Goal: Task Accomplishment & Management: Manage account settings

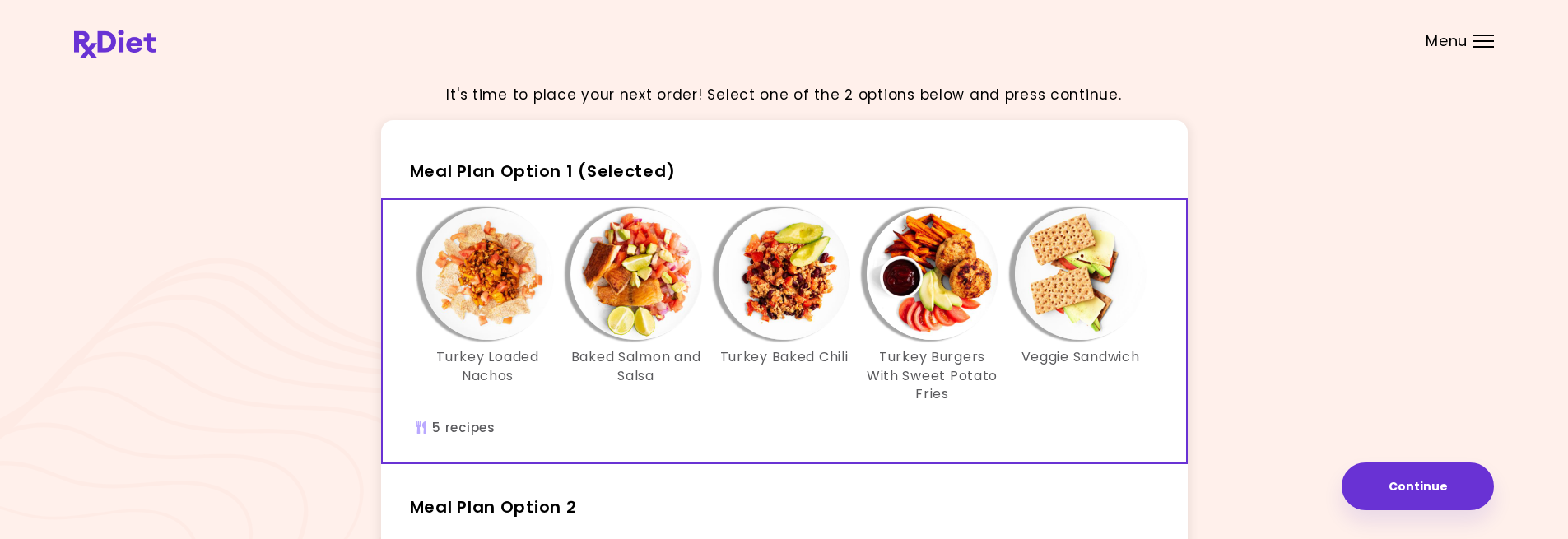
click at [684, 281] on img "Info - Baked Salmon and Salsa - Meal Plan Option 1 (Selected)" at bounding box center [636, 274] width 132 height 132
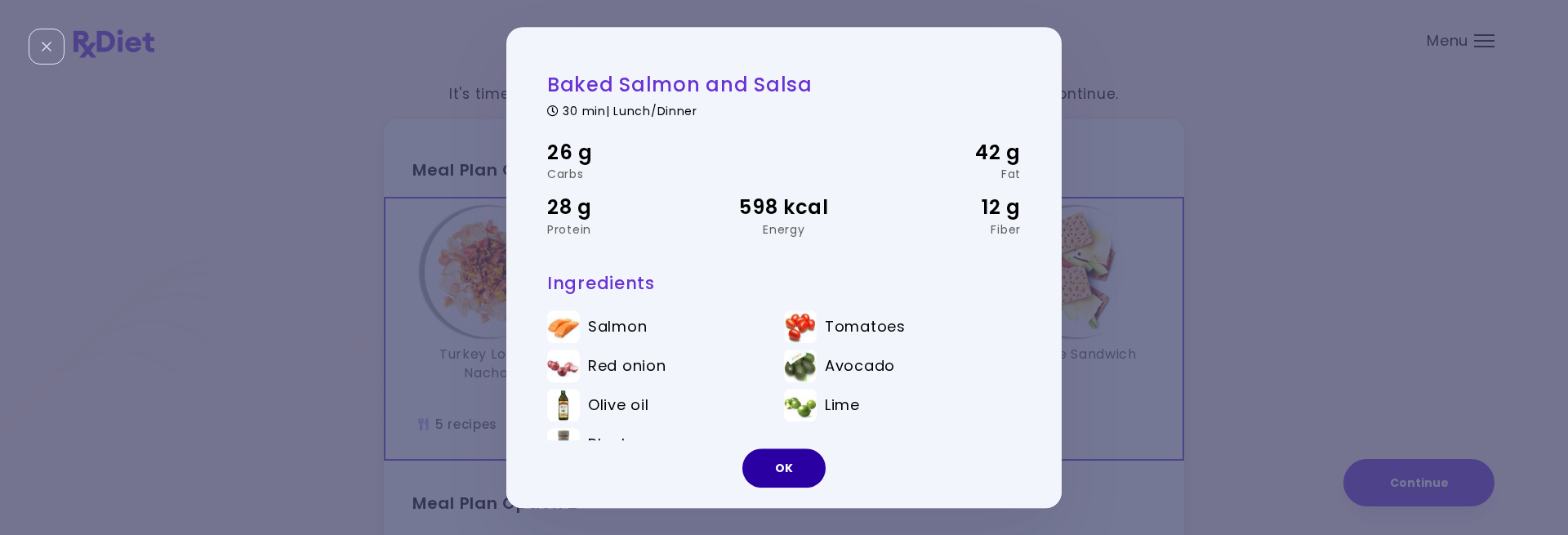
click at [792, 425] on button "OK" at bounding box center [784, 468] width 84 height 39
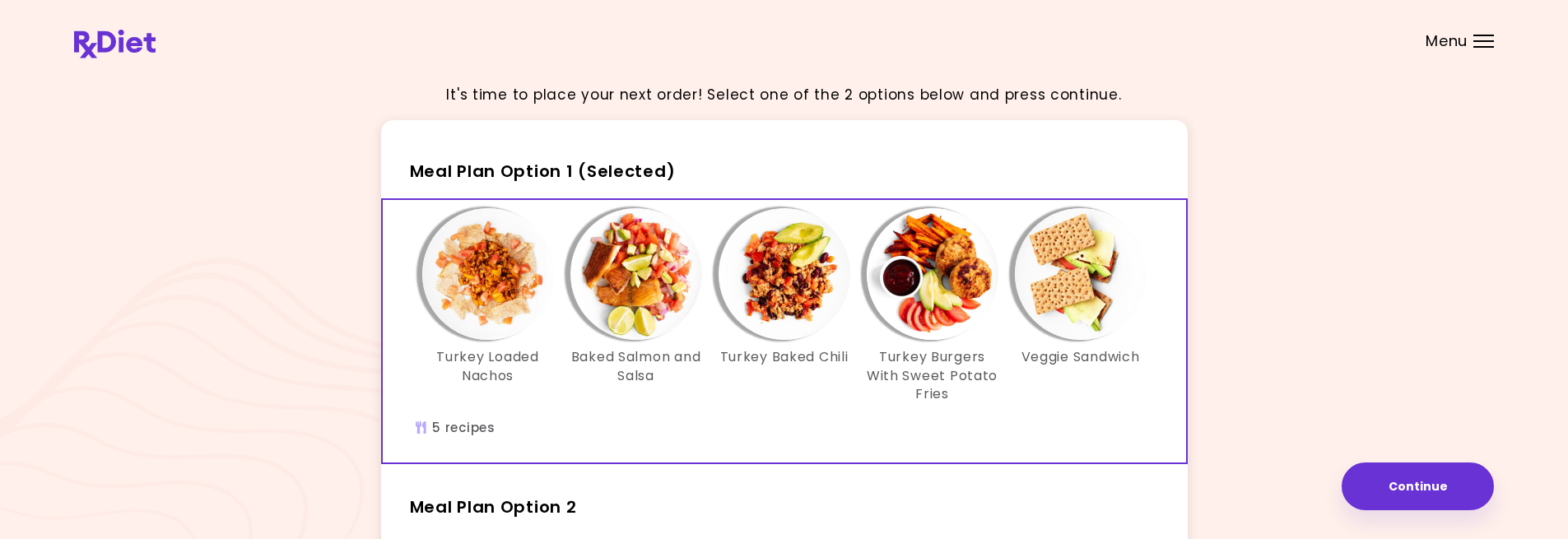
click at [1471, 53] on header at bounding box center [784, 33] width 1568 height 66
click at [1464, 39] on span "Menu" at bounding box center [1446, 41] width 42 height 15
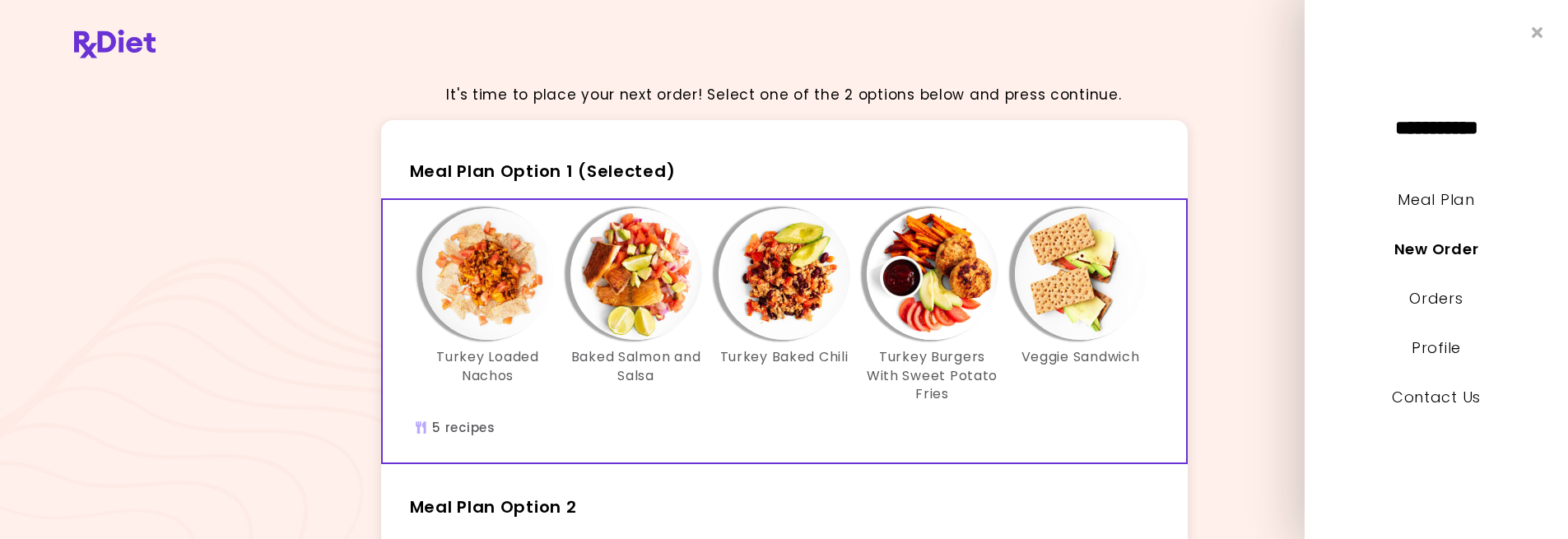
click at [1227, 182] on div "It's time to place your next order! Select one of the 2 options below and press…" at bounding box center [784, 480] width 1419 height 822
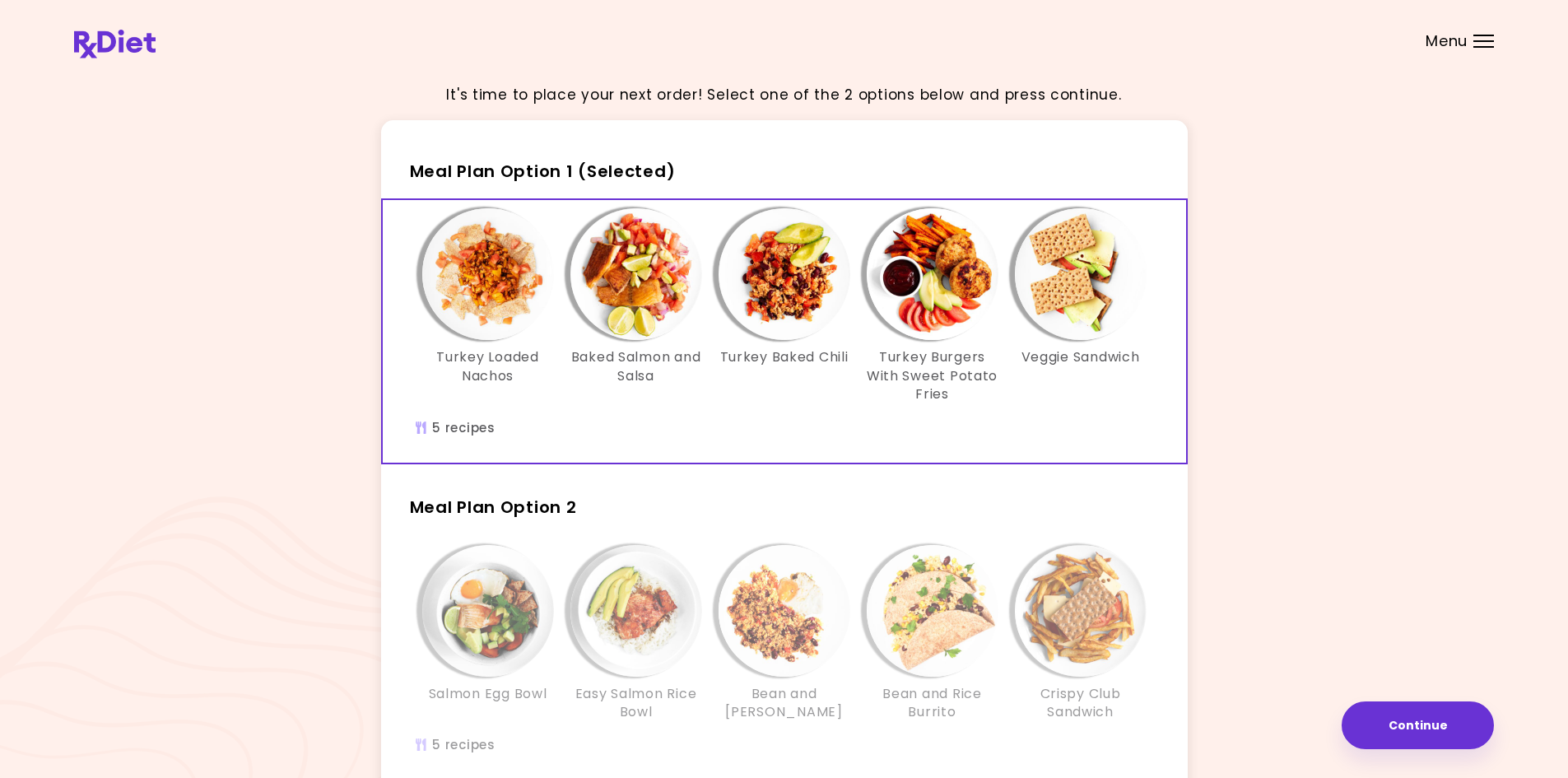
click at [1424, 412] on div "It's time to place your next order! Select one of the 2 options below and press…" at bounding box center [784, 480] width 1419 height 822
click at [102, 41] on img at bounding box center [115, 44] width 81 height 29
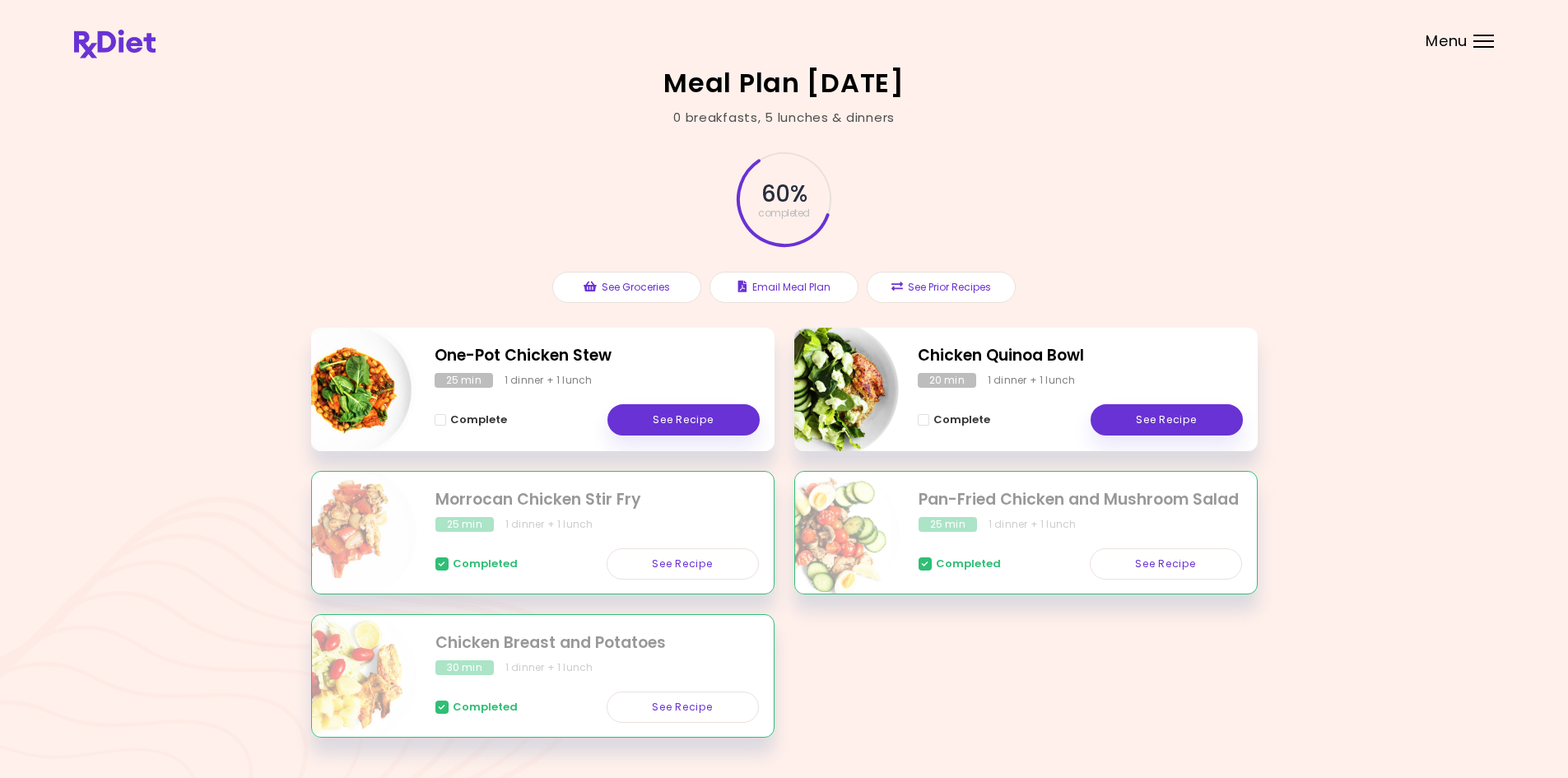
click at [660, 175] on div "60 % completed" at bounding box center [784, 198] width 494 height 112
click at [1442, 36] on span "Menu" at bounding box center [1446, 41] width 42 height 15
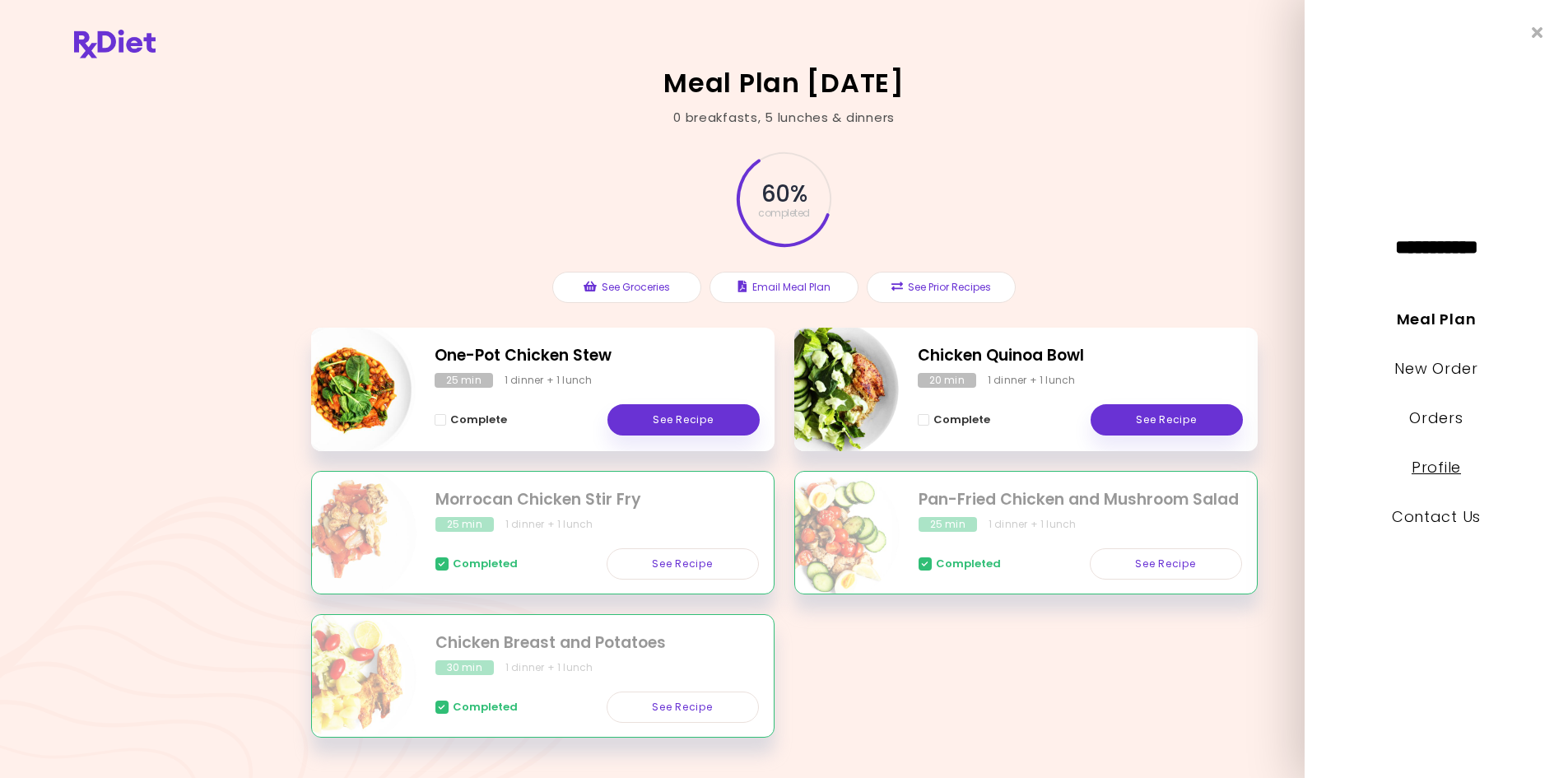
click at [1437, 475] on link "Profile" at bounding box center [1436, 466] width 50 height 21
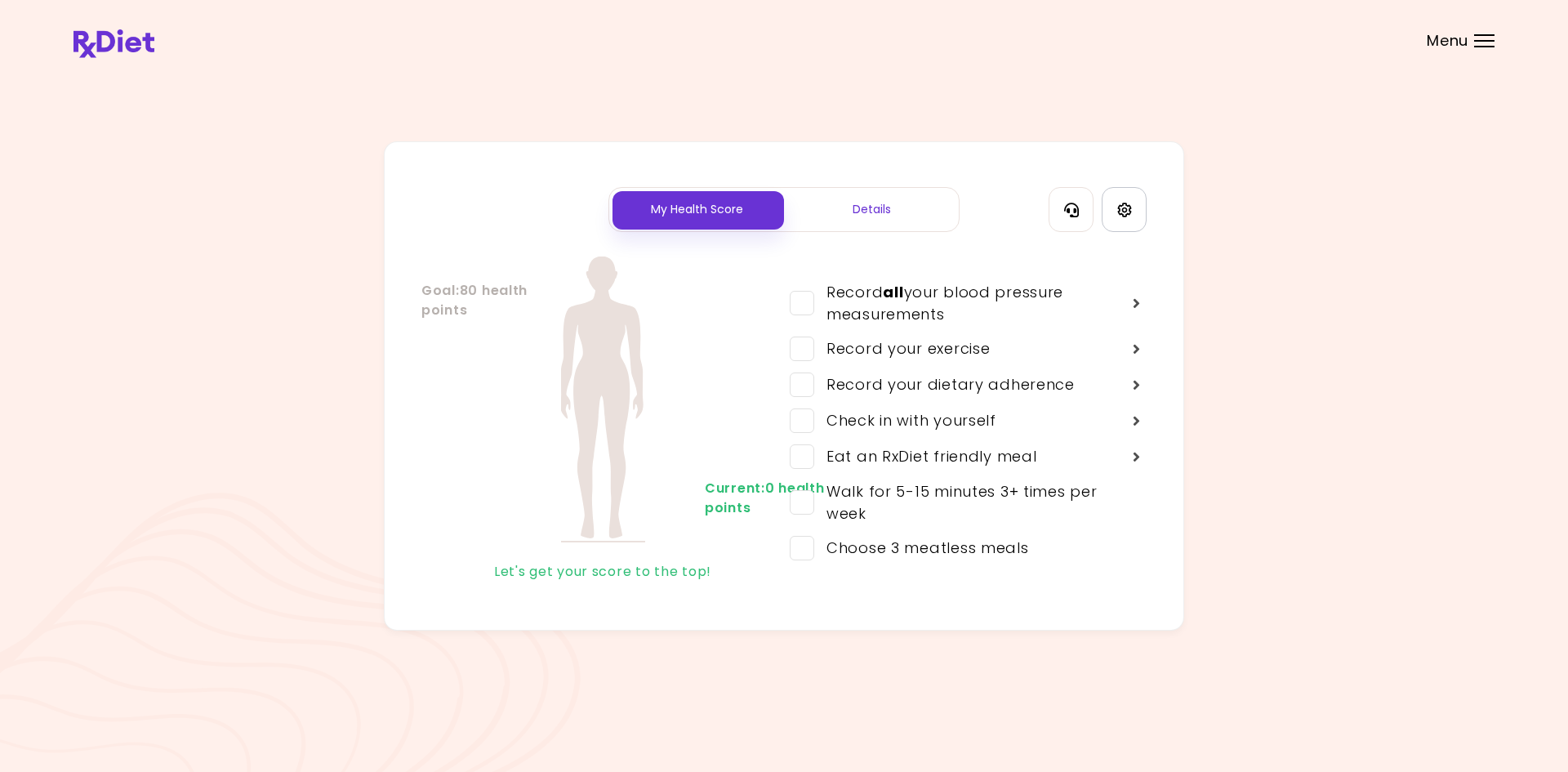
click at [1139, 208] on link "Settings" at bounding box center [1125, 210] width 45 height 45
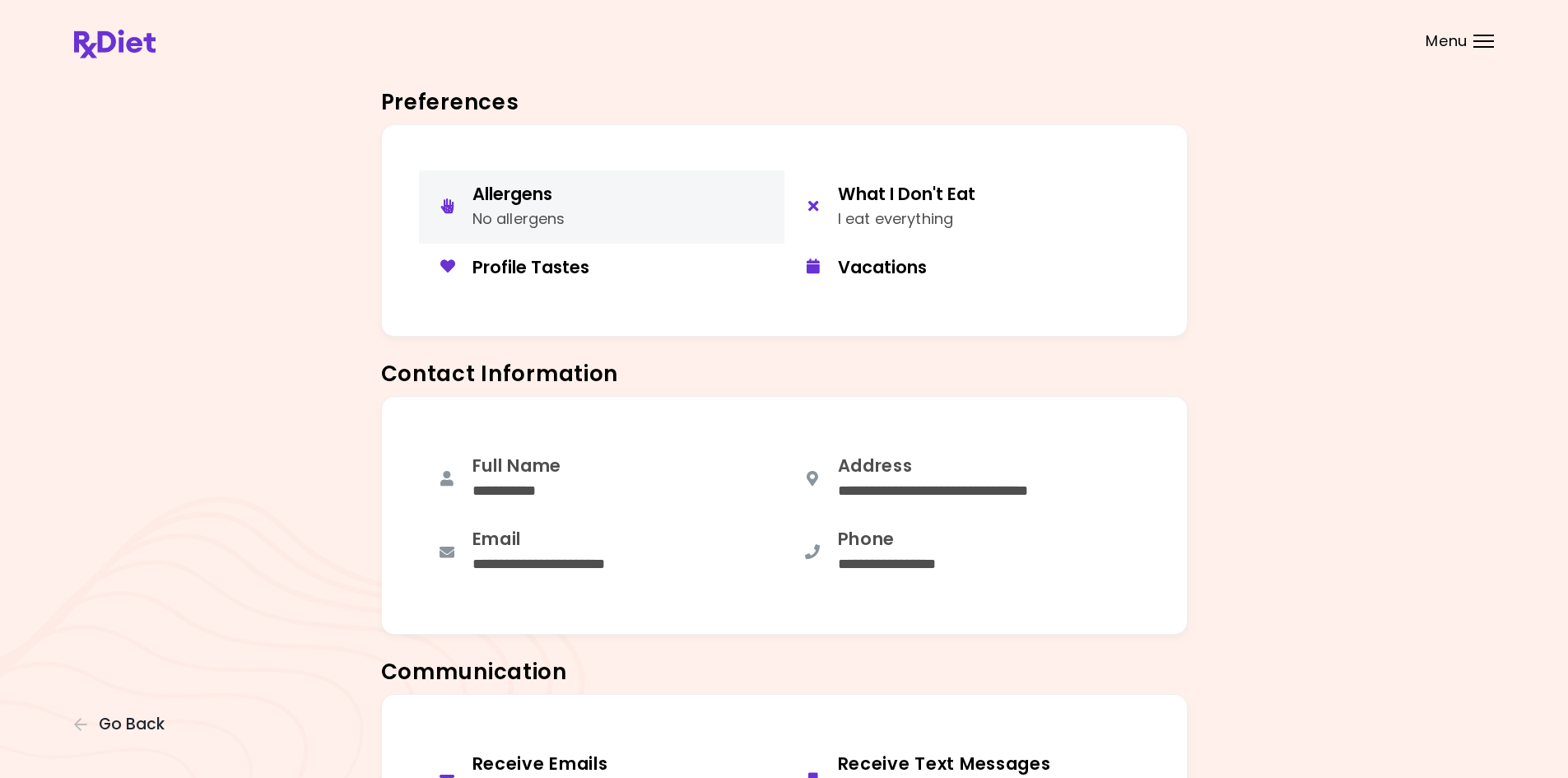
scroll to position [82, 0]
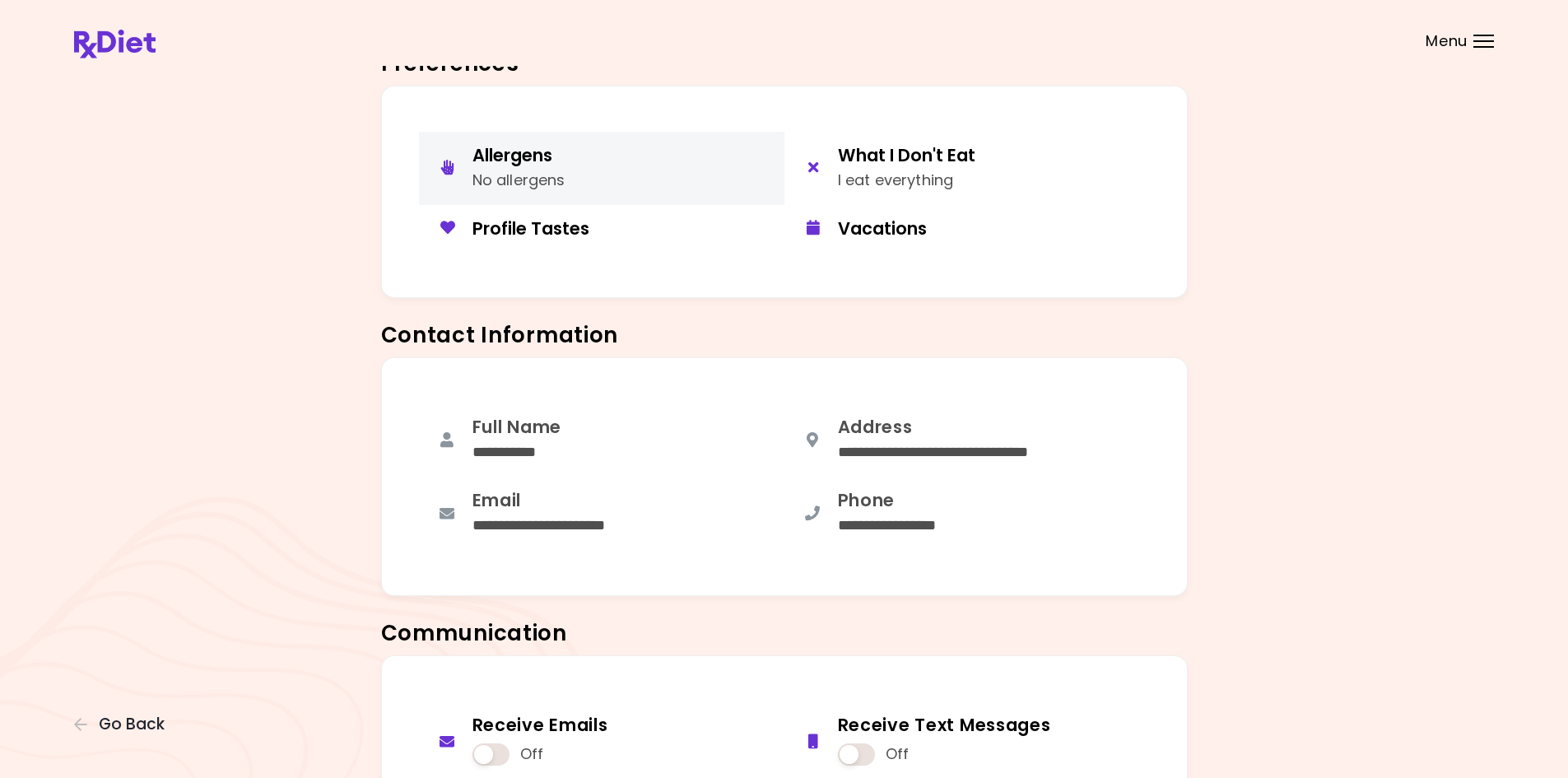
click at [533, 178] on div "No allergens" at bounding box center [519, 181] width 93 height 24
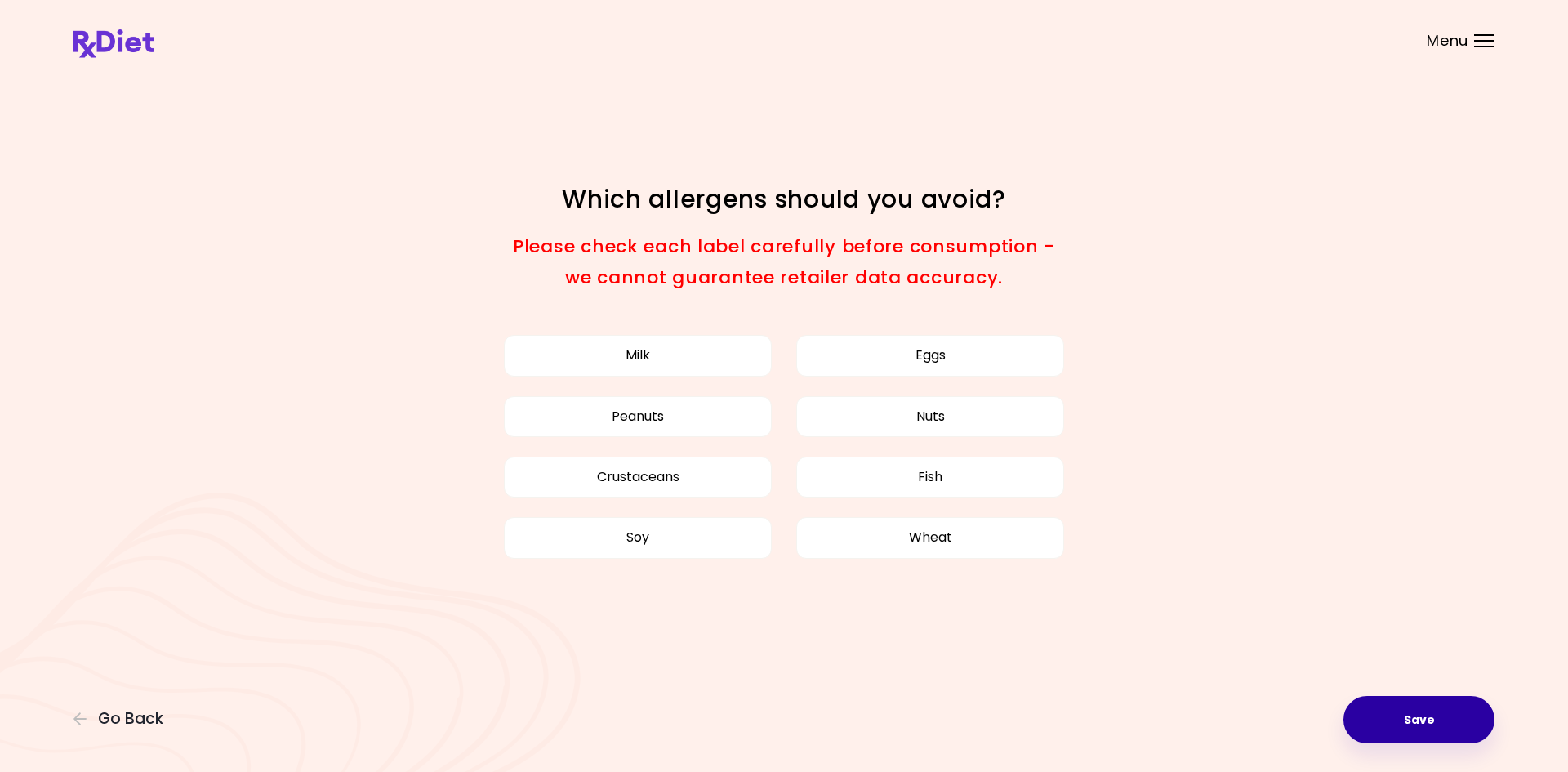
click at [1389, 716] on button "Save" at bounding box center [1418, 720] width 151 height 47
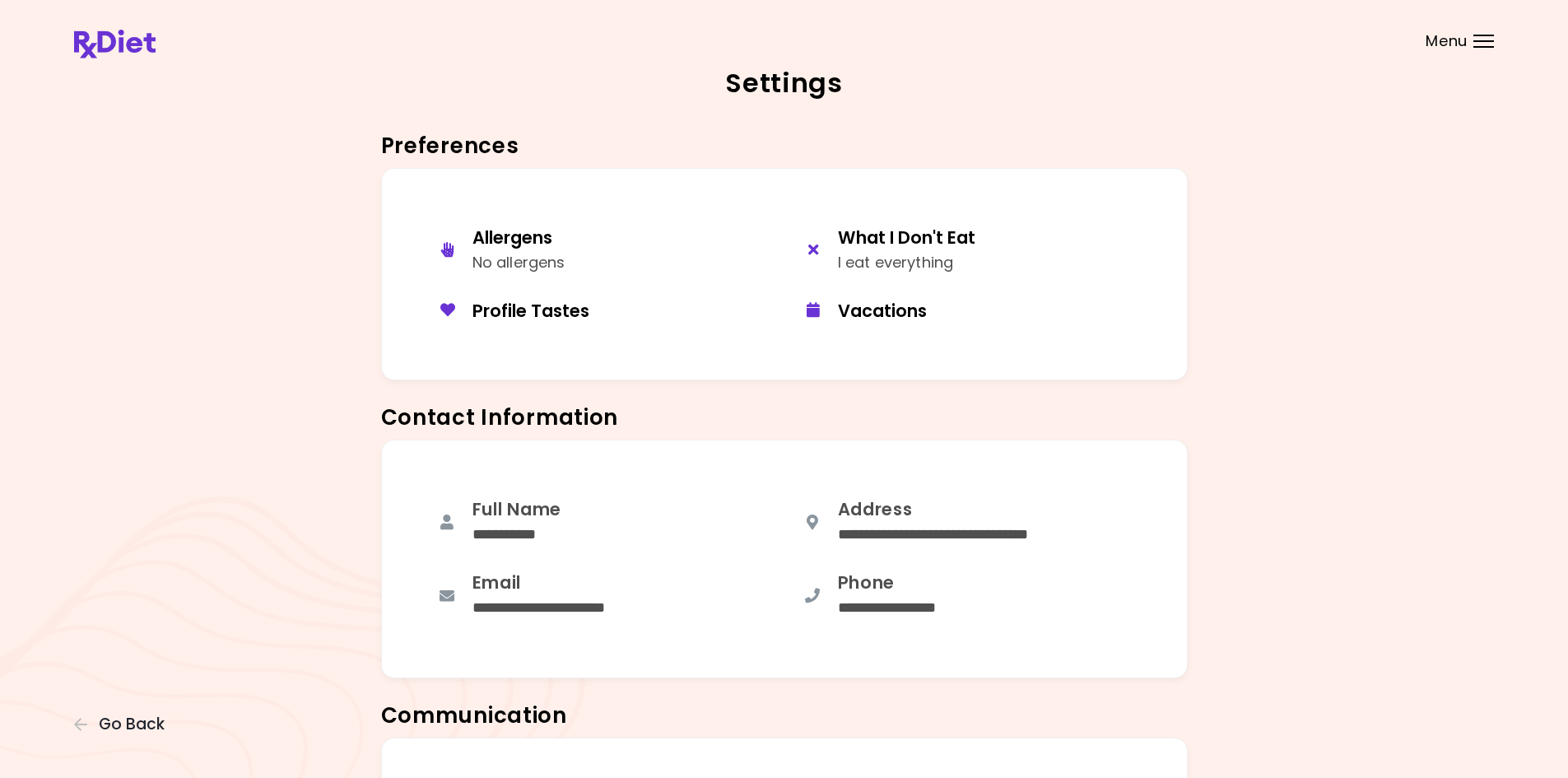
click at [1299, 441] on div "**********" at bounding box center [784, 565] width 1419 height 251
click at [127, 56] on img at bounding box center [115, 44] width 81 height 29
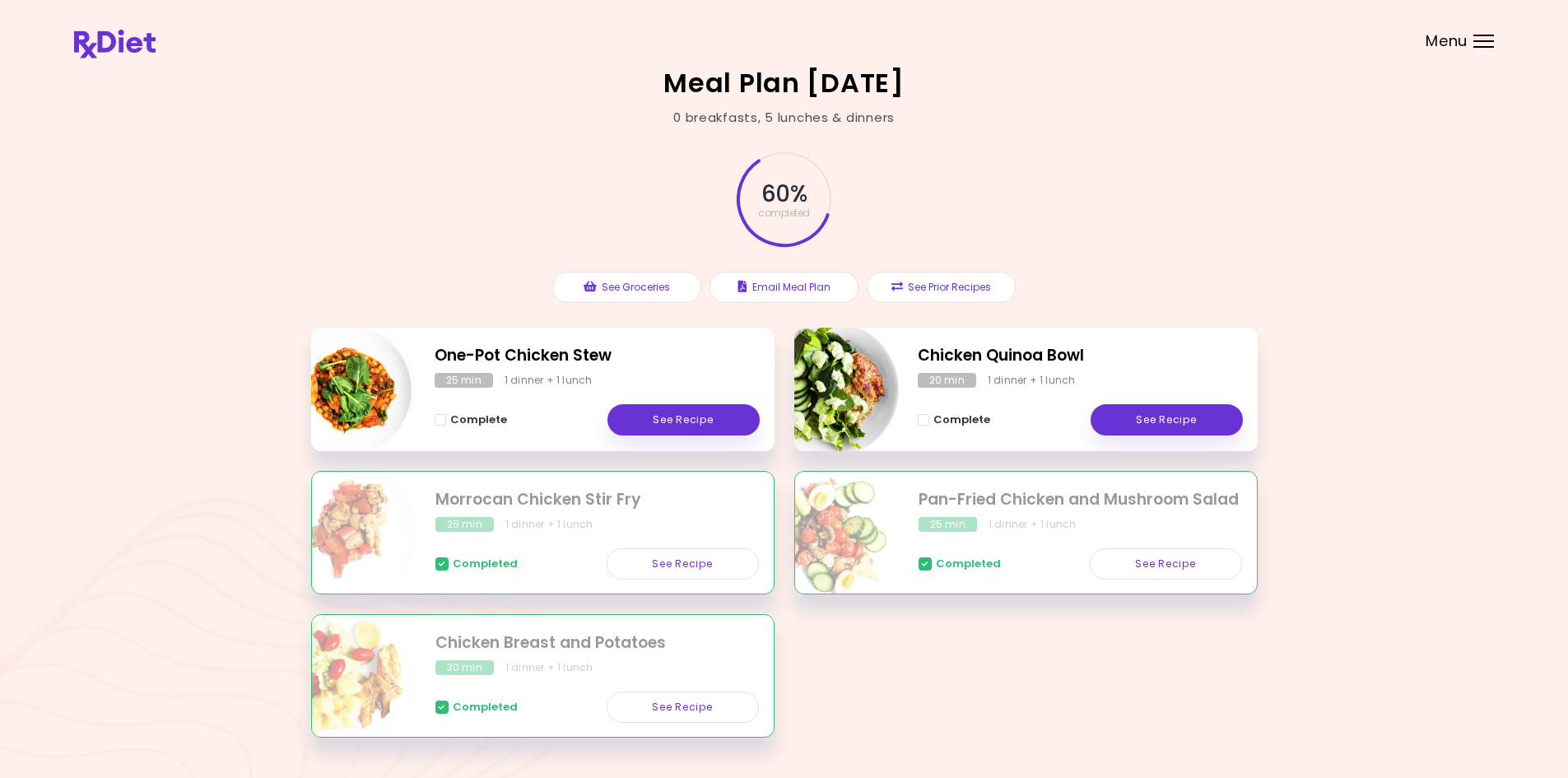
click at [1470, 41] on header at bounding box center [784, 33] width 1568 height 65
click at [1466, 41] on span "Menu" at bounding box center [1446, 41] width 42 height 15
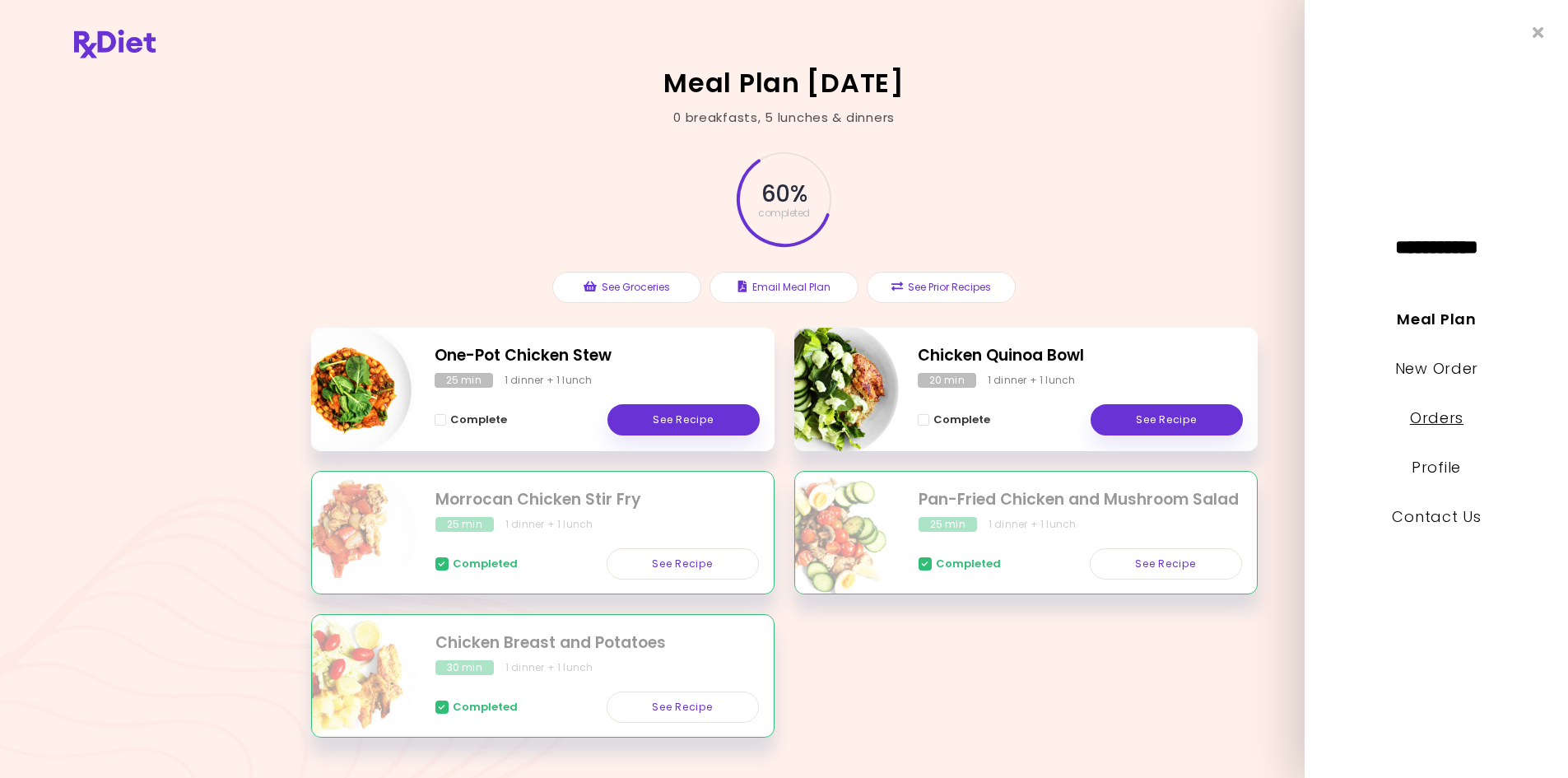
click at [1434, 426] on link "Orders" at bounding box center [1436, 417] width 54 height 21
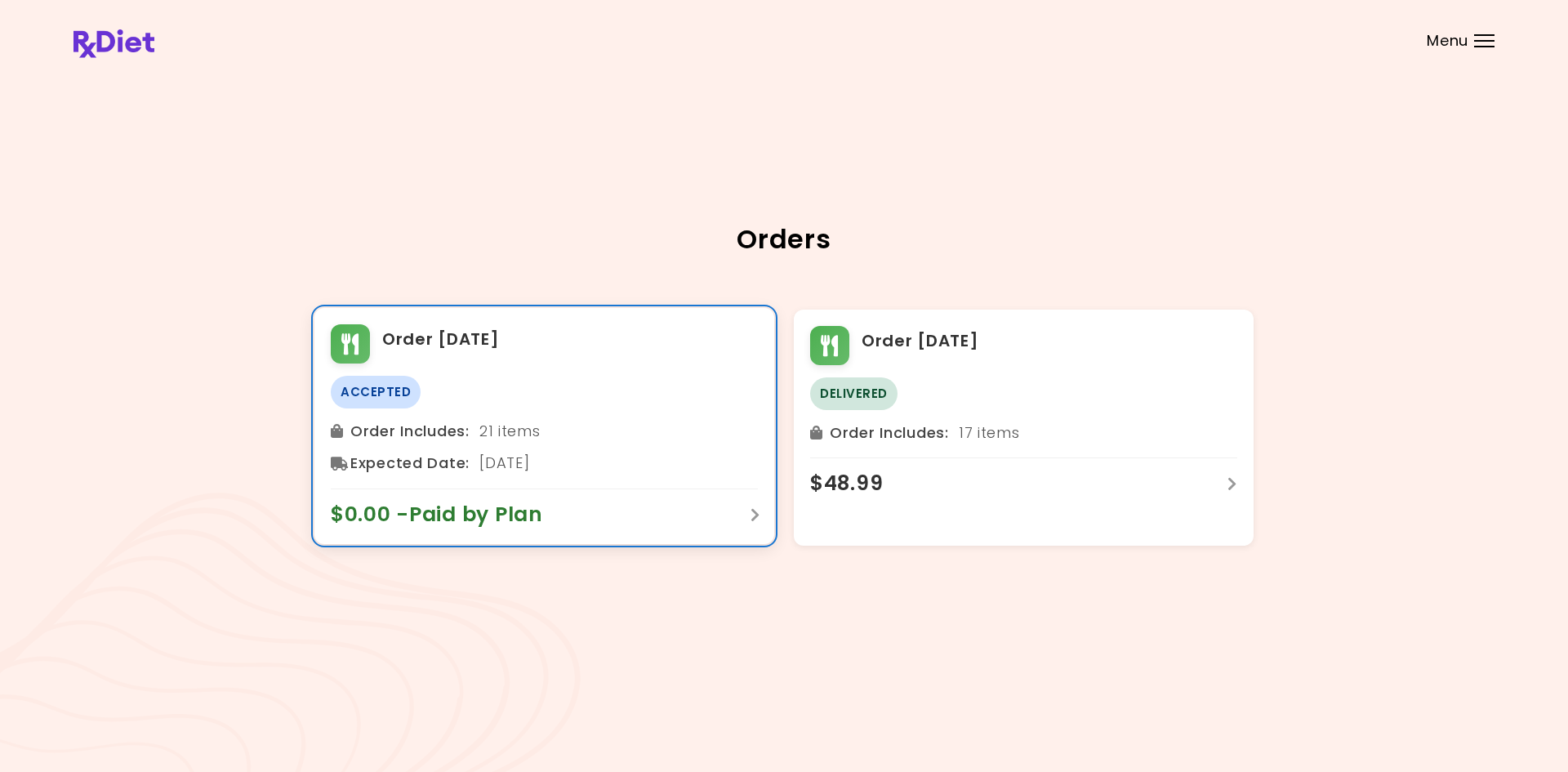
click at [686, 499] on div "$0.00 - Paid by Plan" at bounding box center [545, 508] width 427 height 39
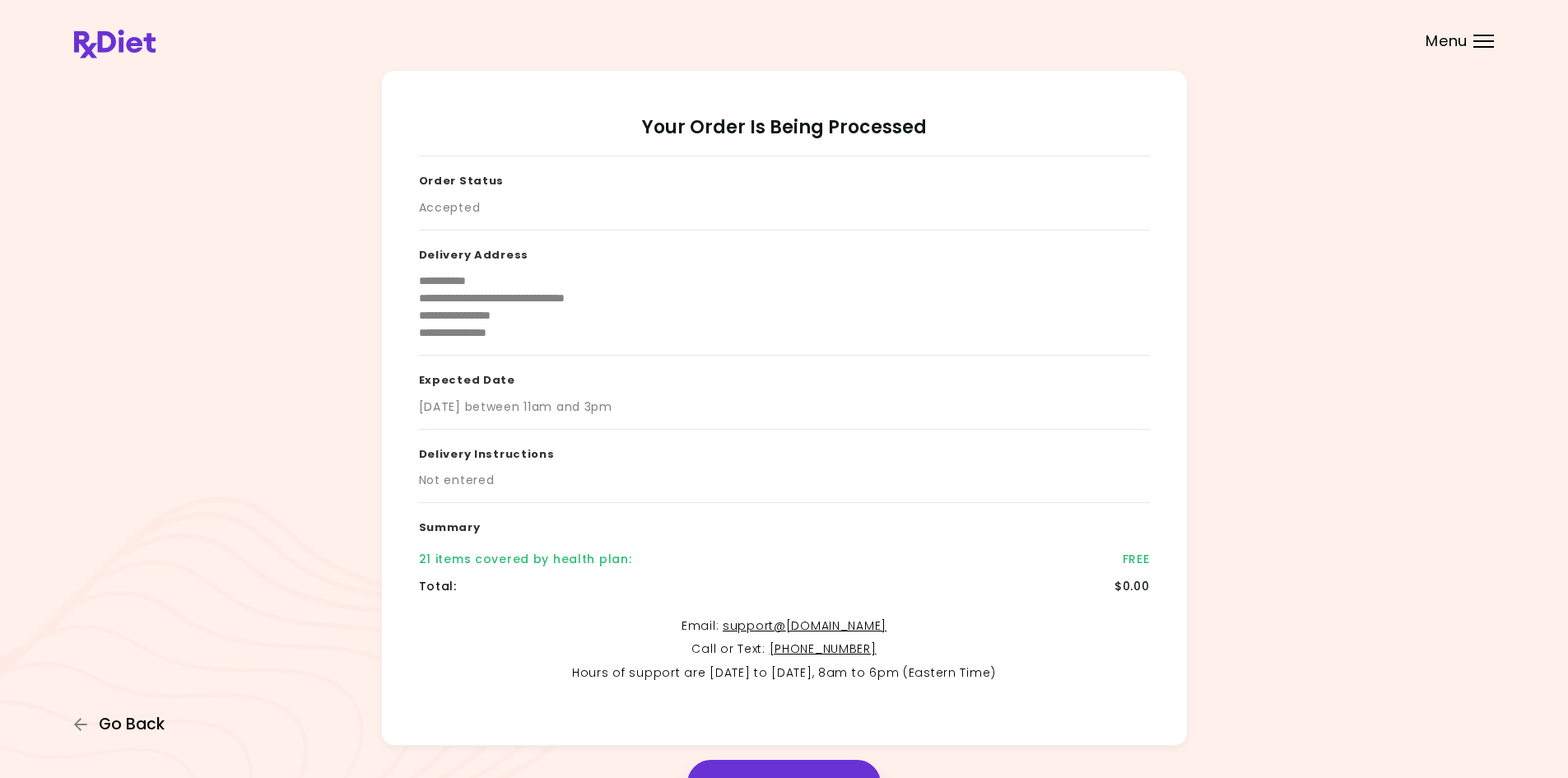
click at [139, 717] on span "Go Back" at bounding box center [132, 724] width 65 height 18
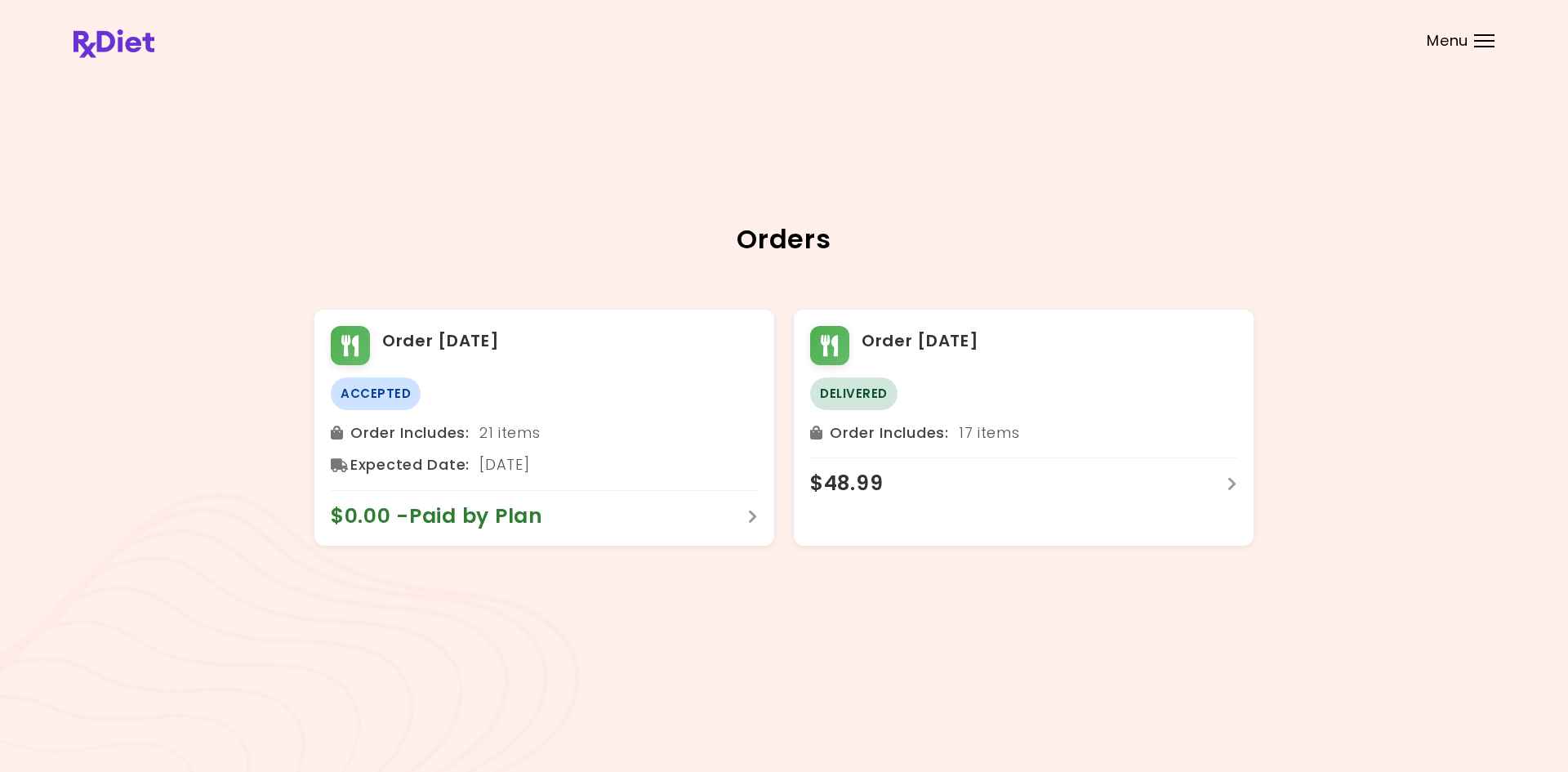
click at [1470, 47] on header at bounding box center [784, 32] width 1568 height 65
click at [1452, 37] on span "Menu" at bounding box center [1448, 40] width 41 height 15
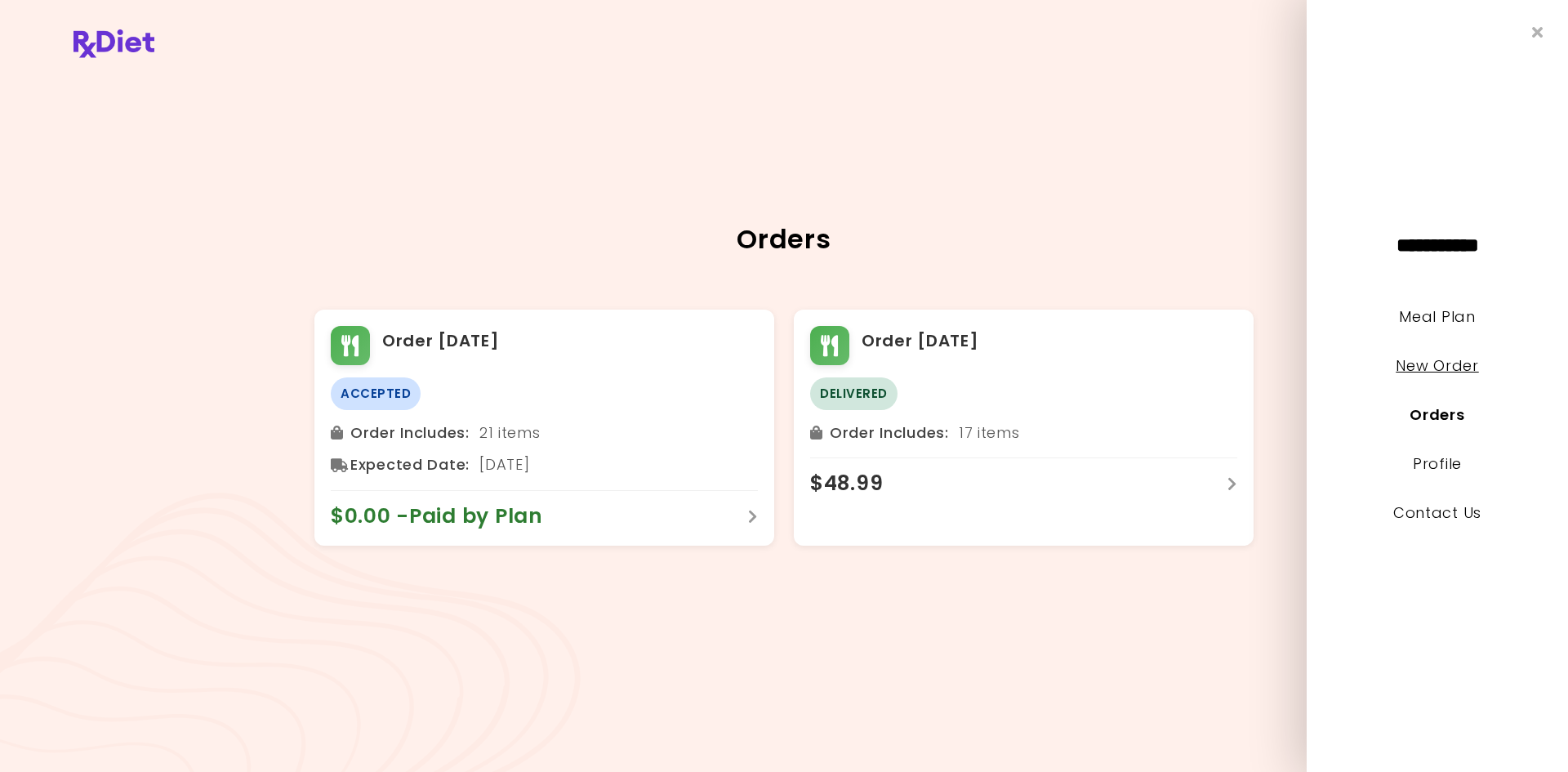
click at [1442, 366] on link "New Order" at bounding box center [1437, 365] width 83 height 21
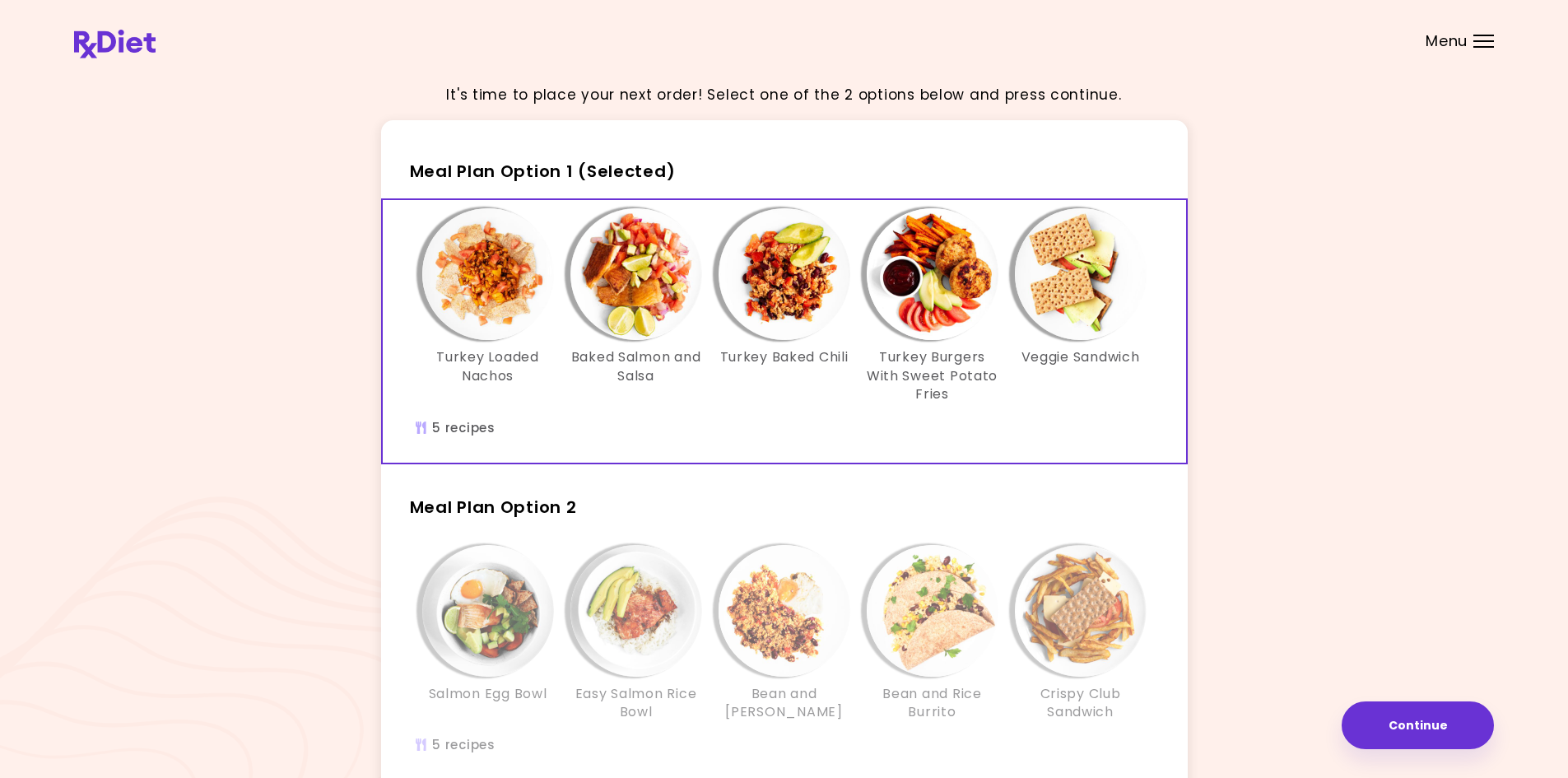
click at [1469, 42] on header at bounding box center [784, 33] width 1568 height 65
click at [1450, 44] on span "Menu" at bounding box center [1446, 41] width 42 height 15
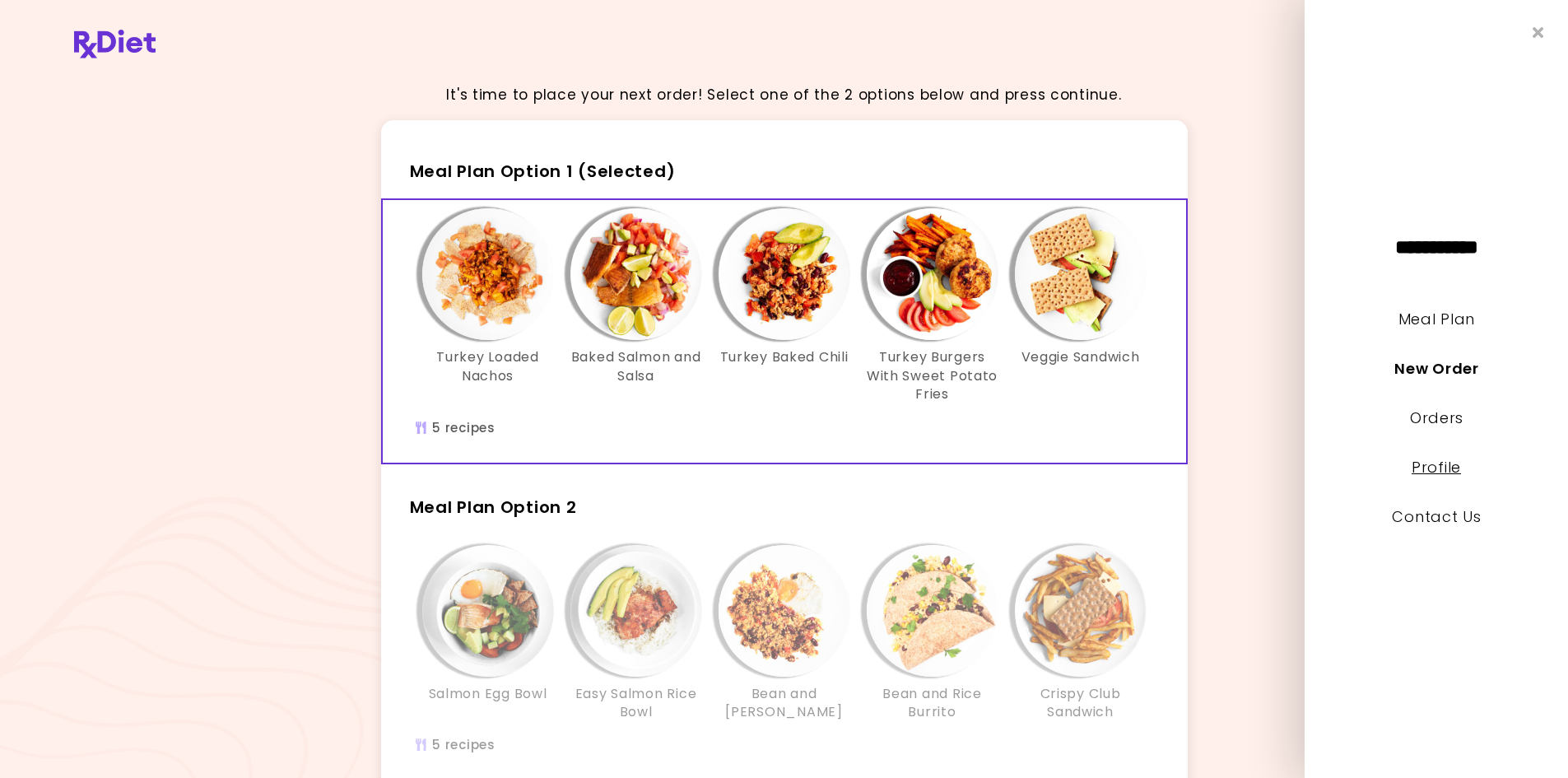
click at [1439, 463] on link "Profile" at bounding box center [1436, 466] width 50 height 21
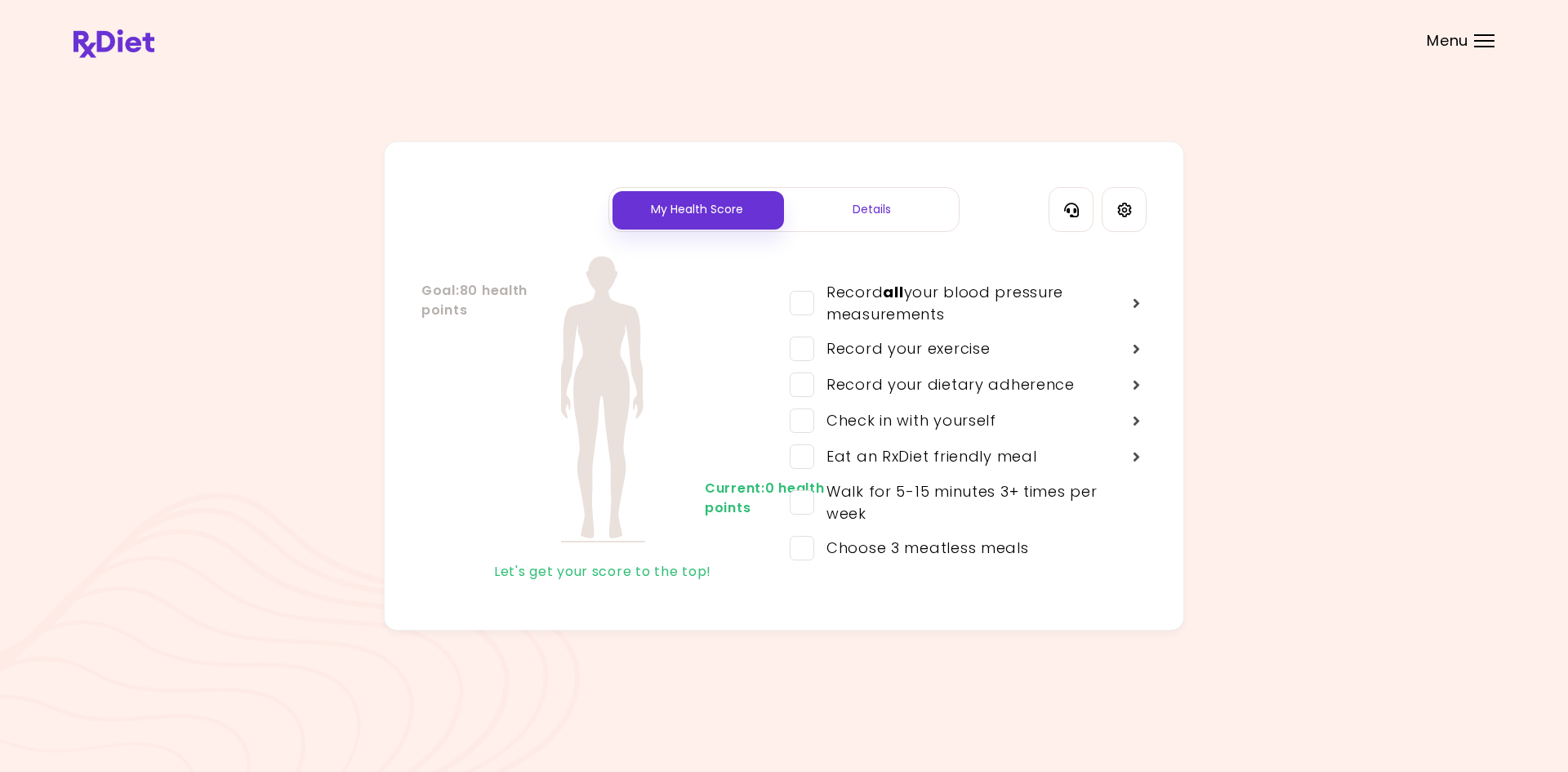
click at [1446, 34] on span "Menu" at bounding box center [1448, 40] width 41 height 15
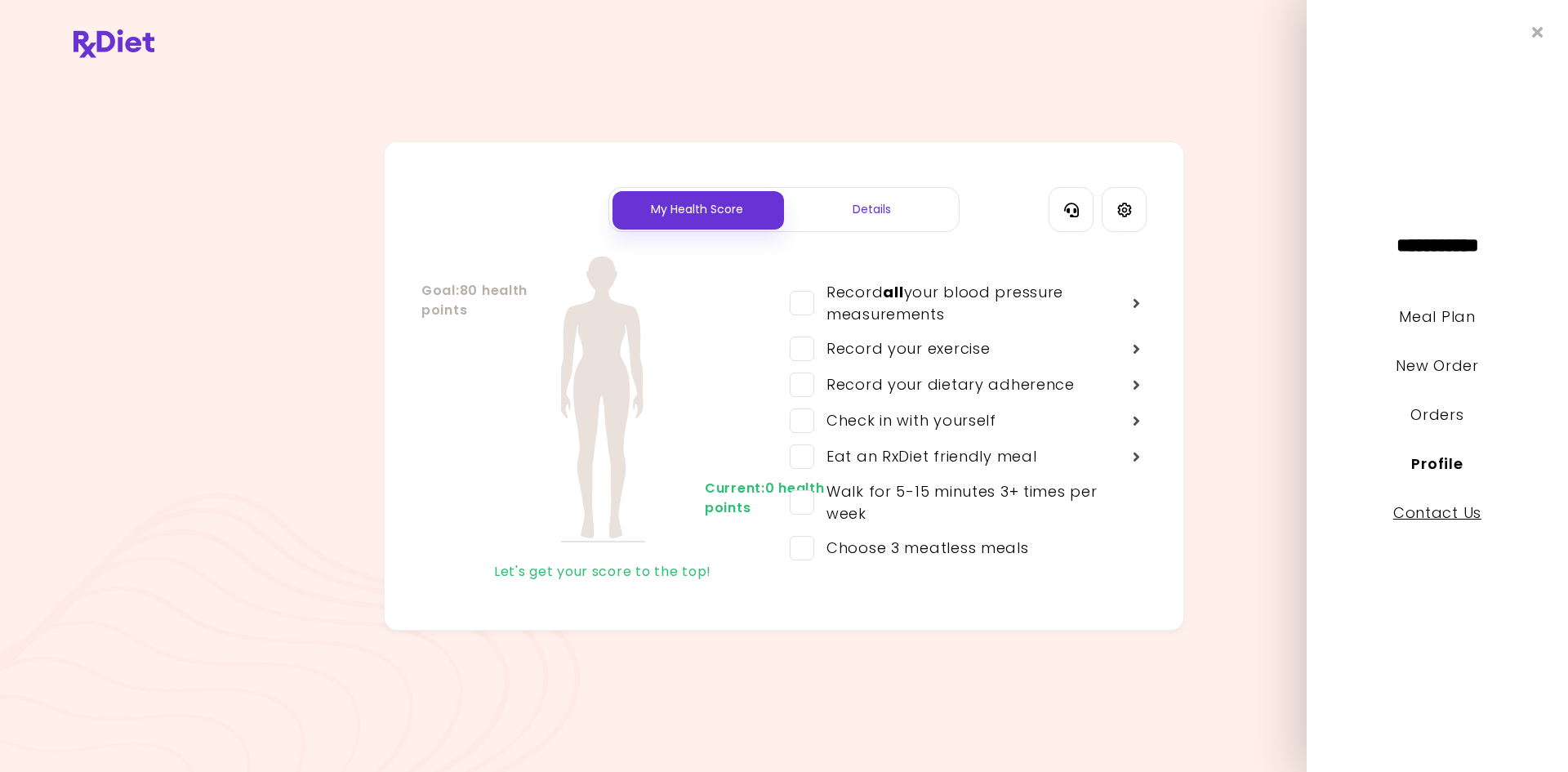
click at [1435, 508] on link "Contact Us" at bounding box center [1438, 512] width 89 height 21
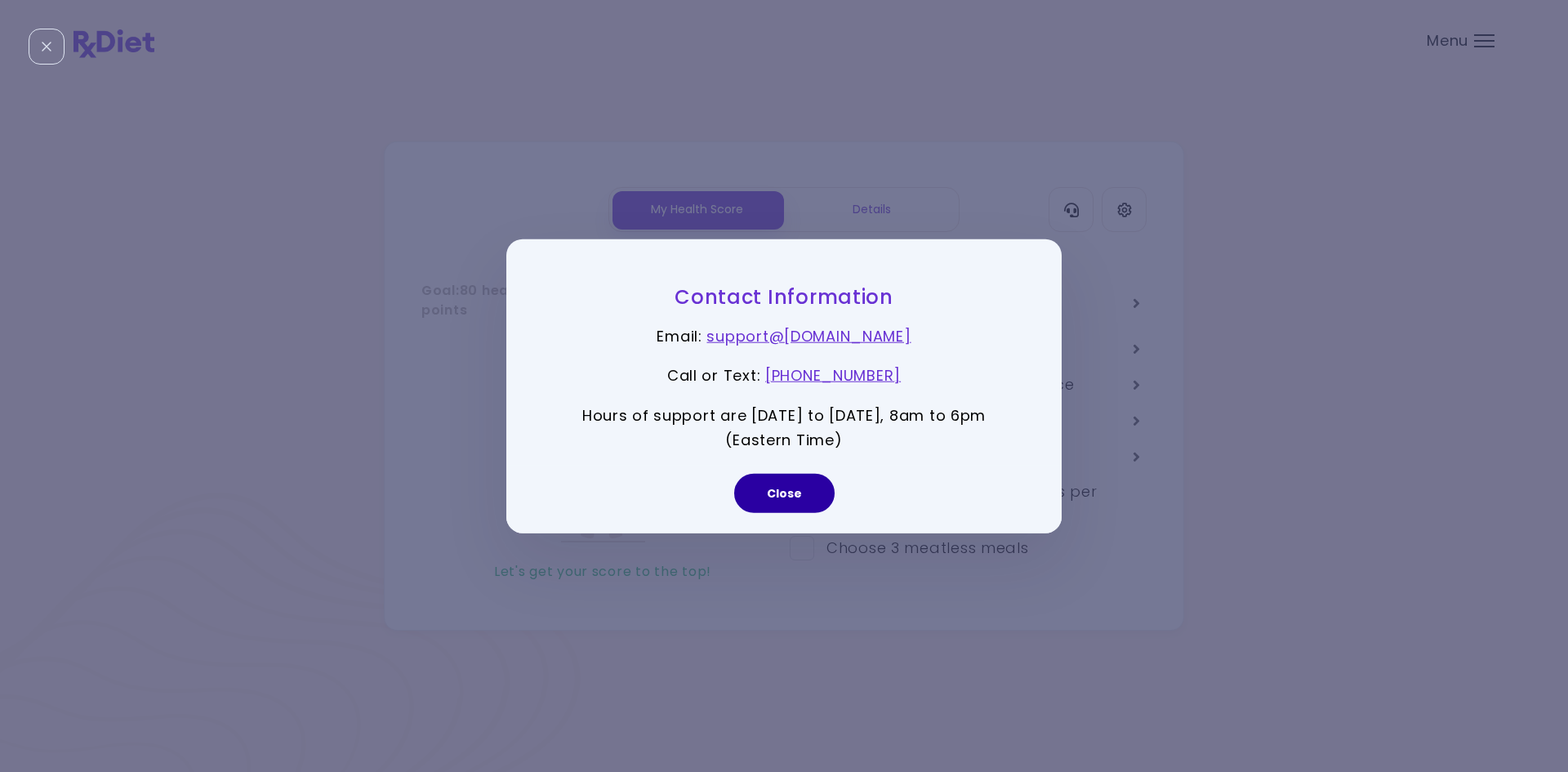
click at [808, 491] on button "Close" at bounding box center [784, 493] width 100 height 39
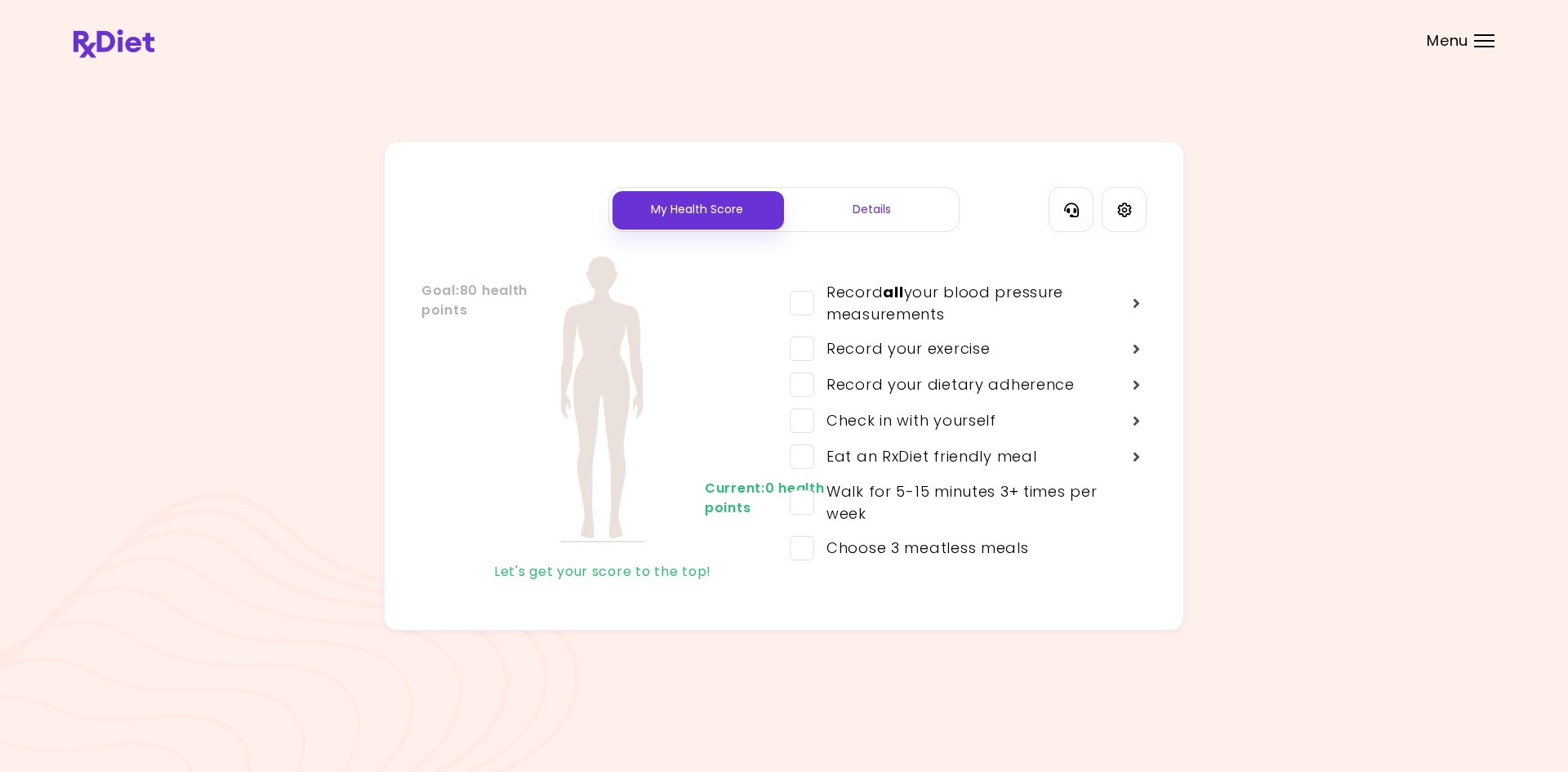
click at [890, 231] on div "My Health Score Details" at bounding box center [784, 210] width 352 height 45
click at [905, 213] on div "Details" at bounding box center [871, 210] width 174 height 43
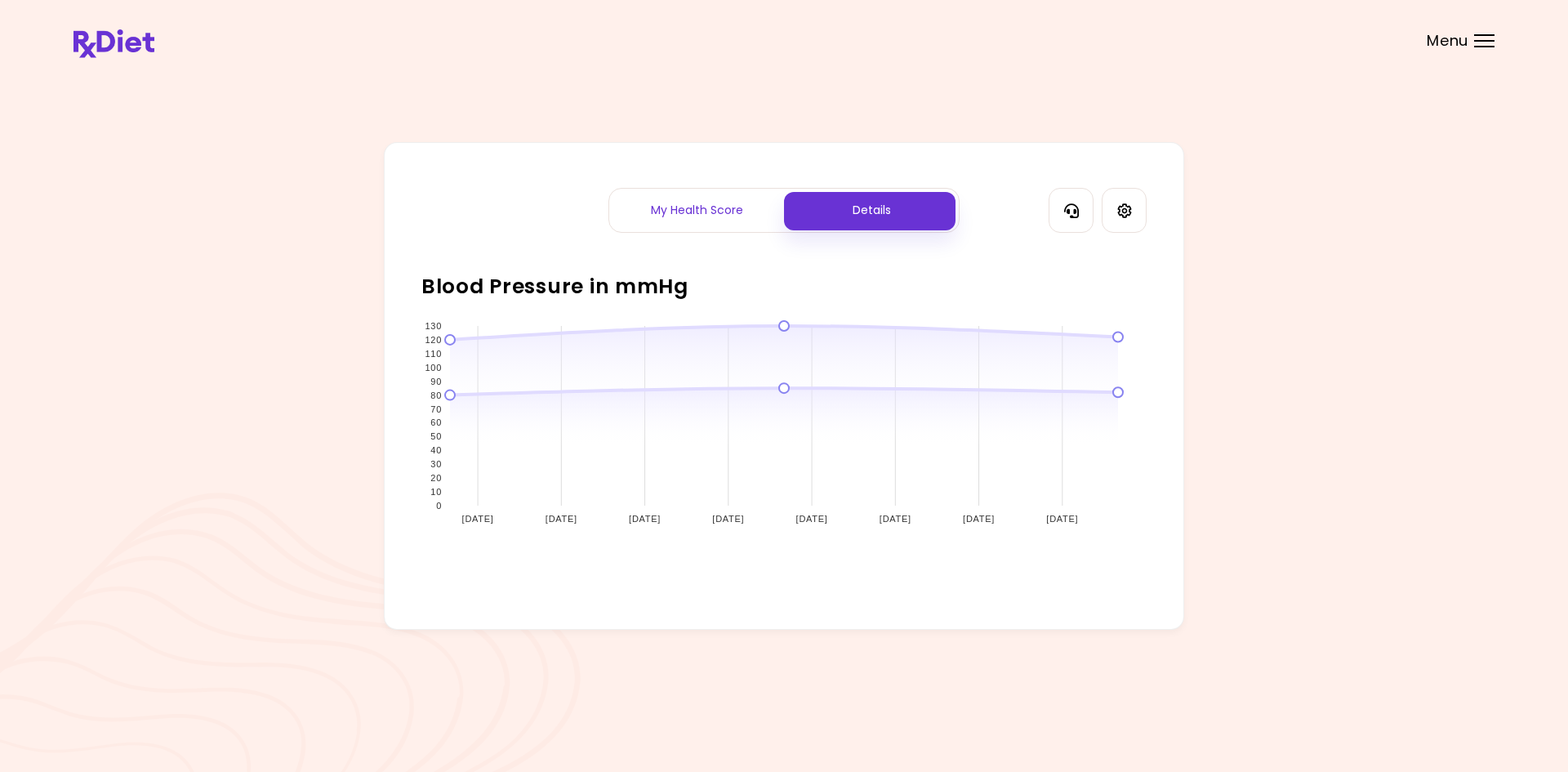
click at [726, 227] on div "My Health Score" at bounding box center [696, 211] width 174 height 43
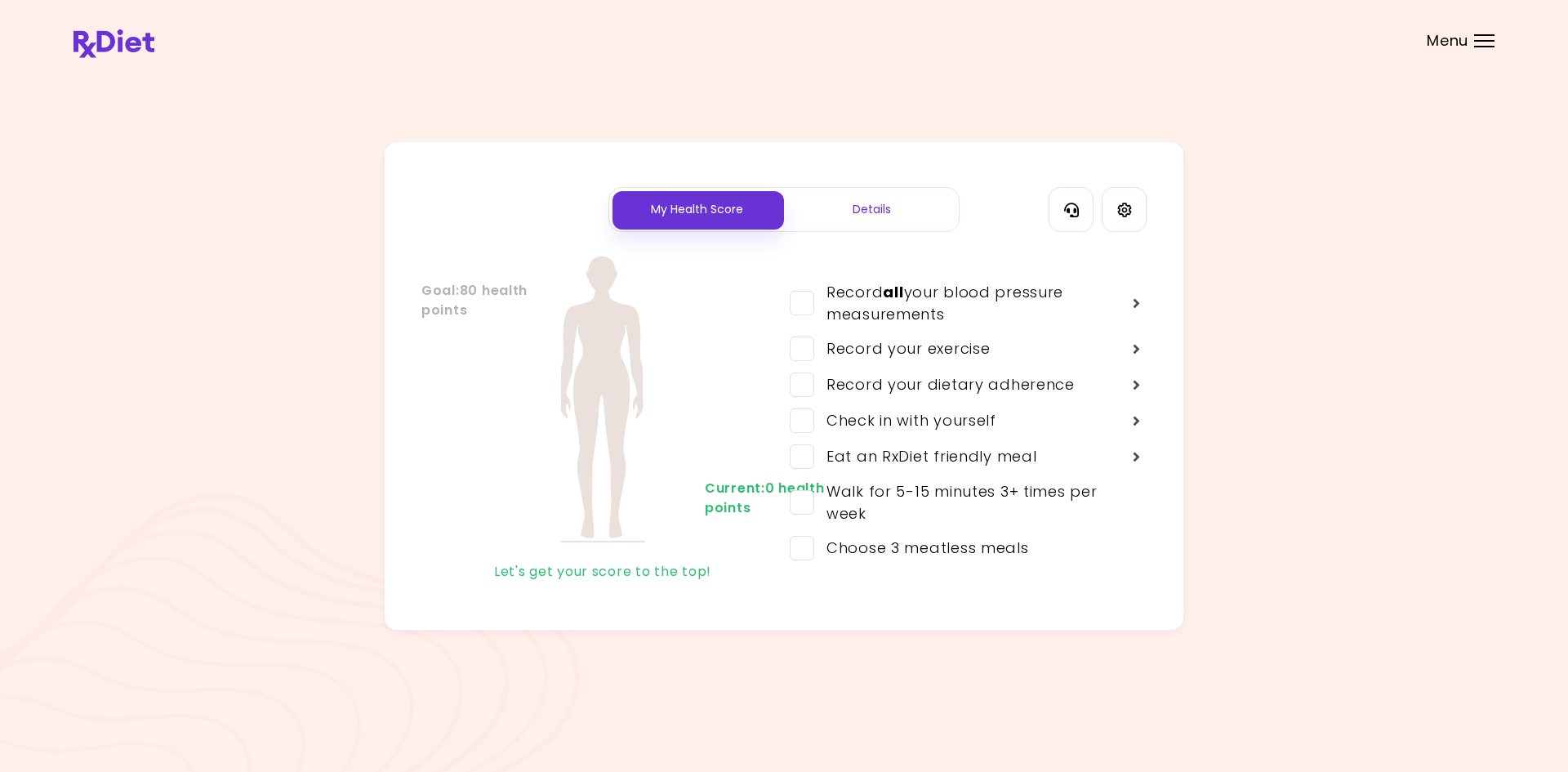
click at [868, 226] on div "Details" at bounding box center [871, 210] width 174 height 43
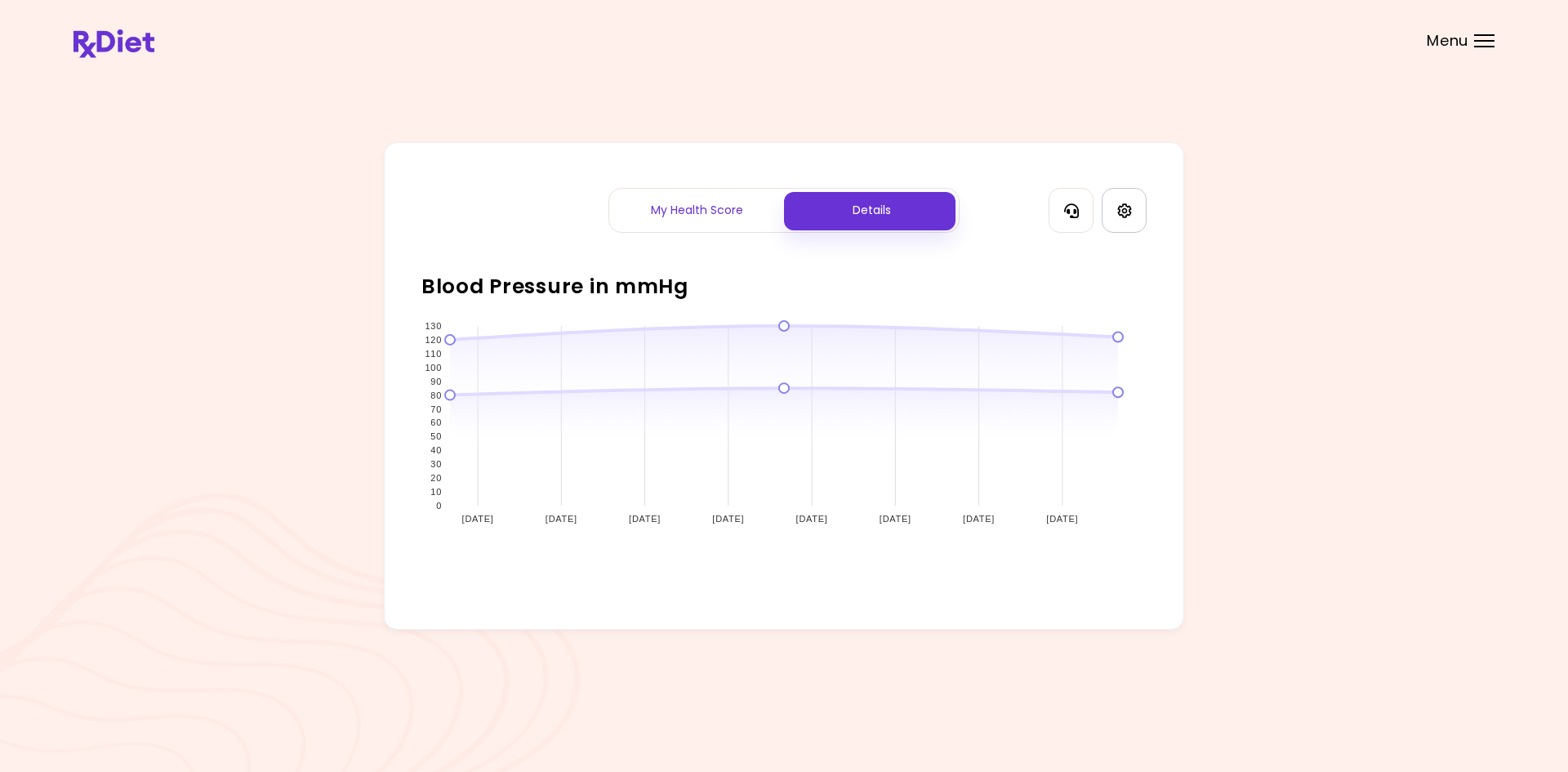
click at [1129, 218] on icon "Settings" at bounding box center [1124, 210] width 15 height 15
